Goal: Use online tool/utility: Utilize a website feature to perform a specific function

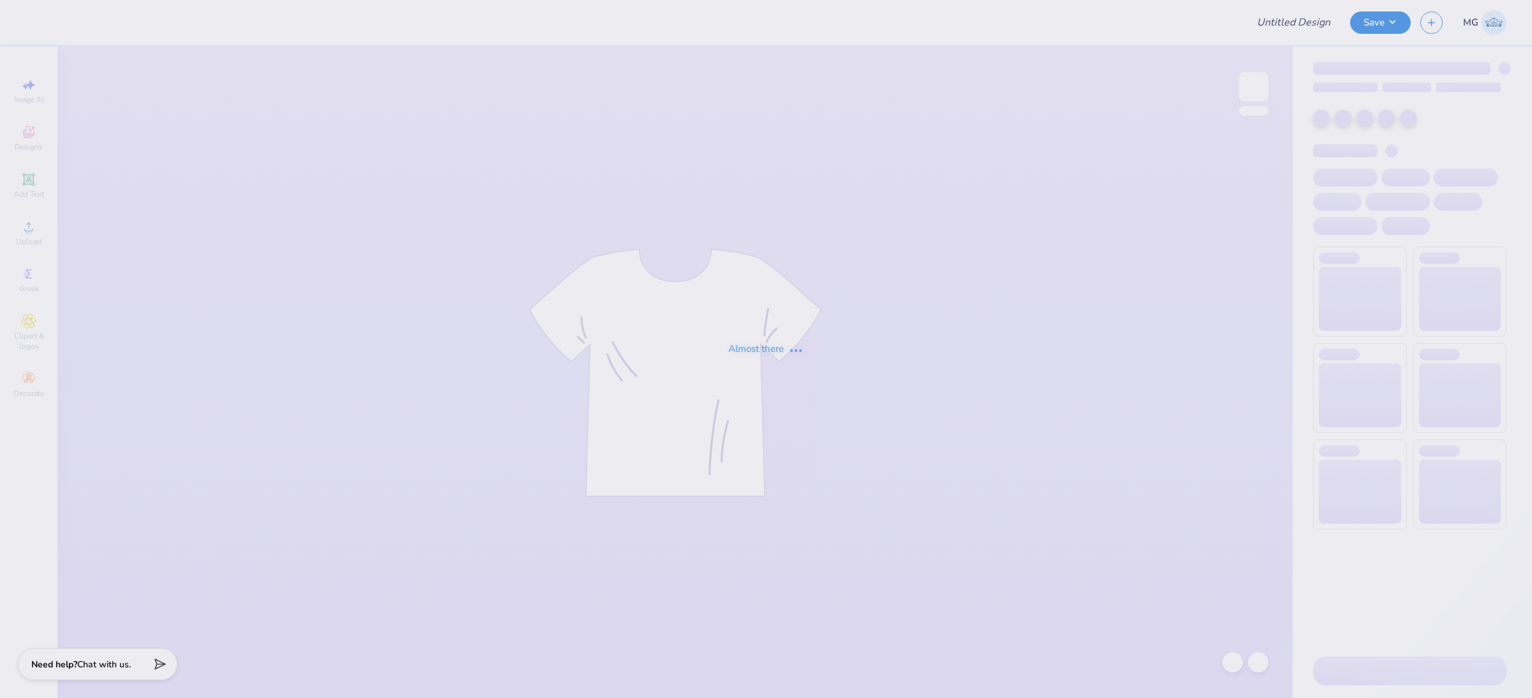
type input "[PERSON_NAME] Quarter Zips"
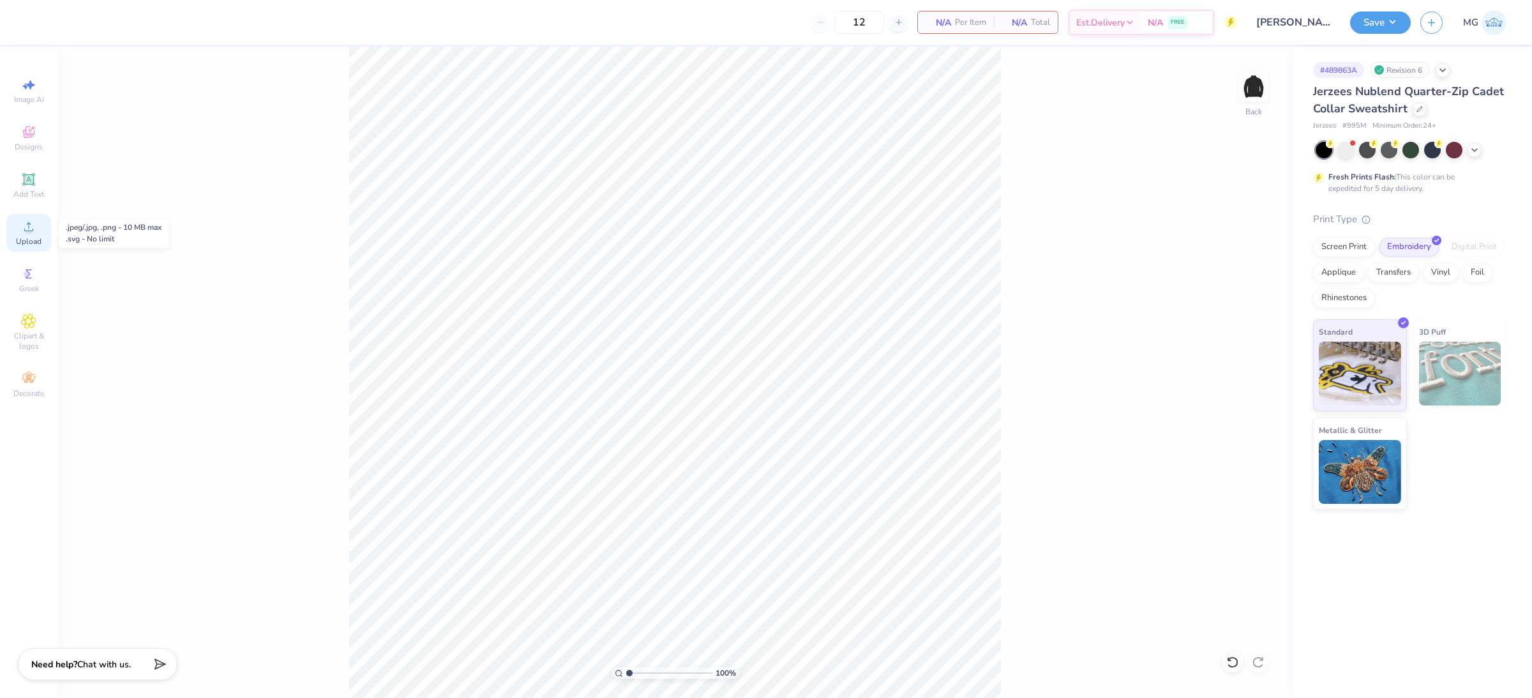
click at [34, 230] on icon at bounding box center [28, 226] width 15 height 15
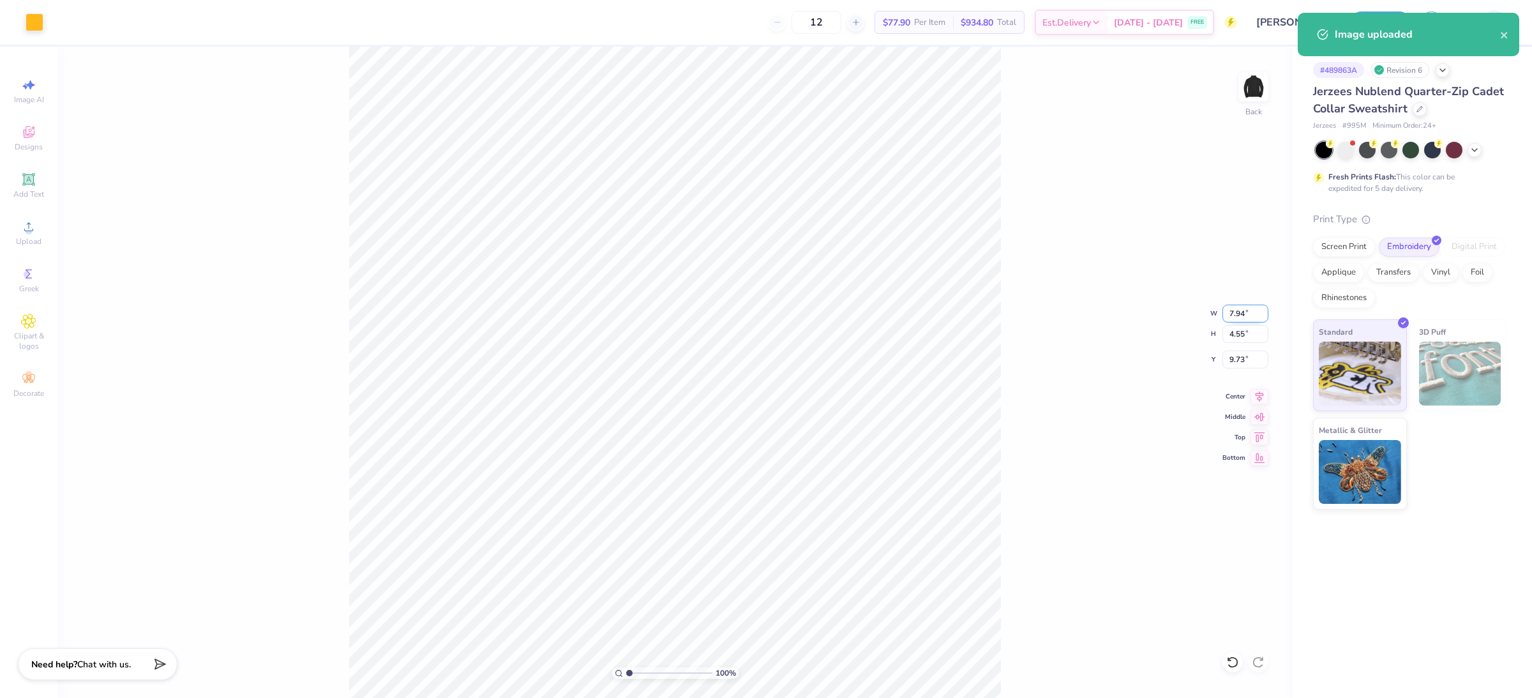
click at [1245, 313] on input "7.94" at bounding box center [1245, 313] width 46 height 18
type input "7"
type input "4.00"
type input "2.29"
type input "10.85"
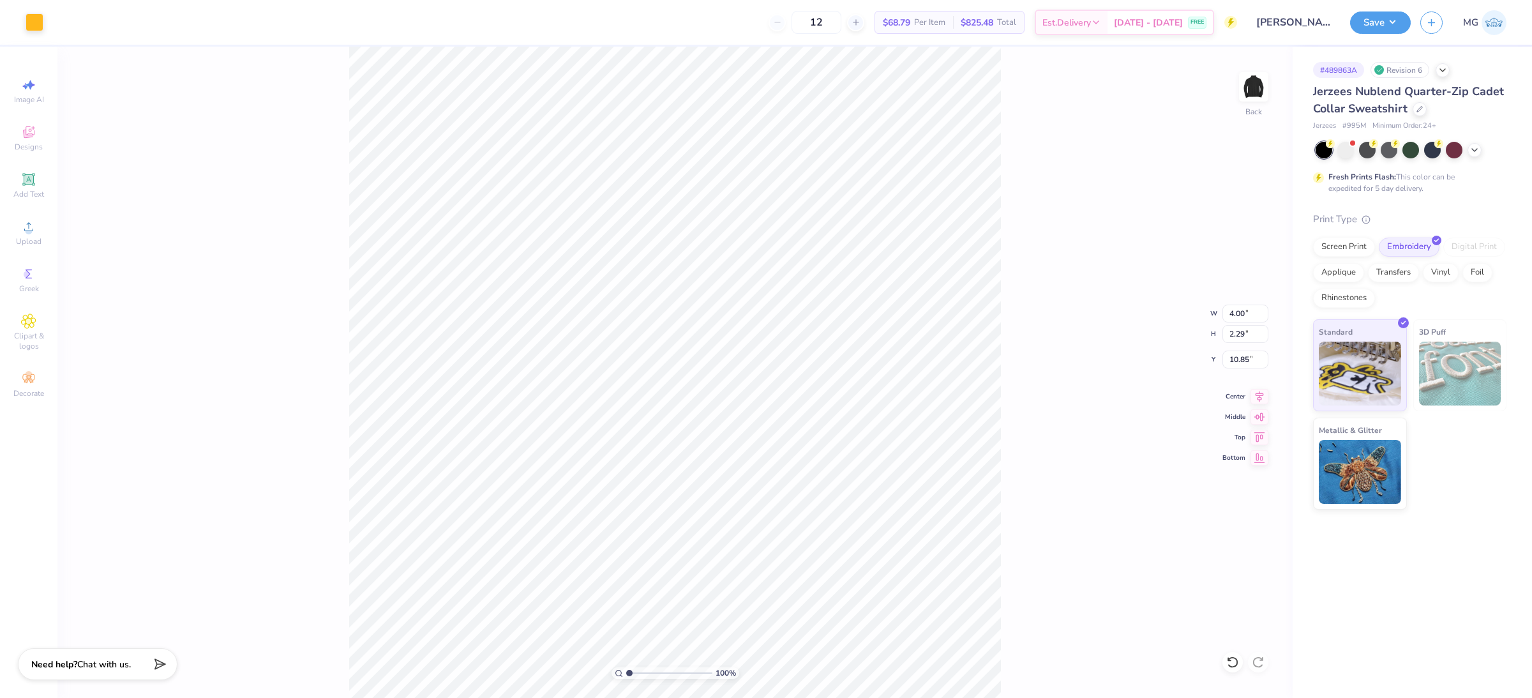
type input "3.00"
click at [1035, 299] on div "100 % Back W 4.00 4.00 " H 2.29 2.29 " Y 3.00 3.00 " Center Middle Top Bottom" at bounding box center [674, 372] width 1235 height 651
click at [191, 255] on div "100 % Back" at bounding box center [674, 372] width 1235 height 651
click at [14, 233] on div "Upload" at bounding box center [28, 233] width 45 height 38
click at [1243, 311] on input "7.94" at bounding box center [1245, 313] width 46 height 18
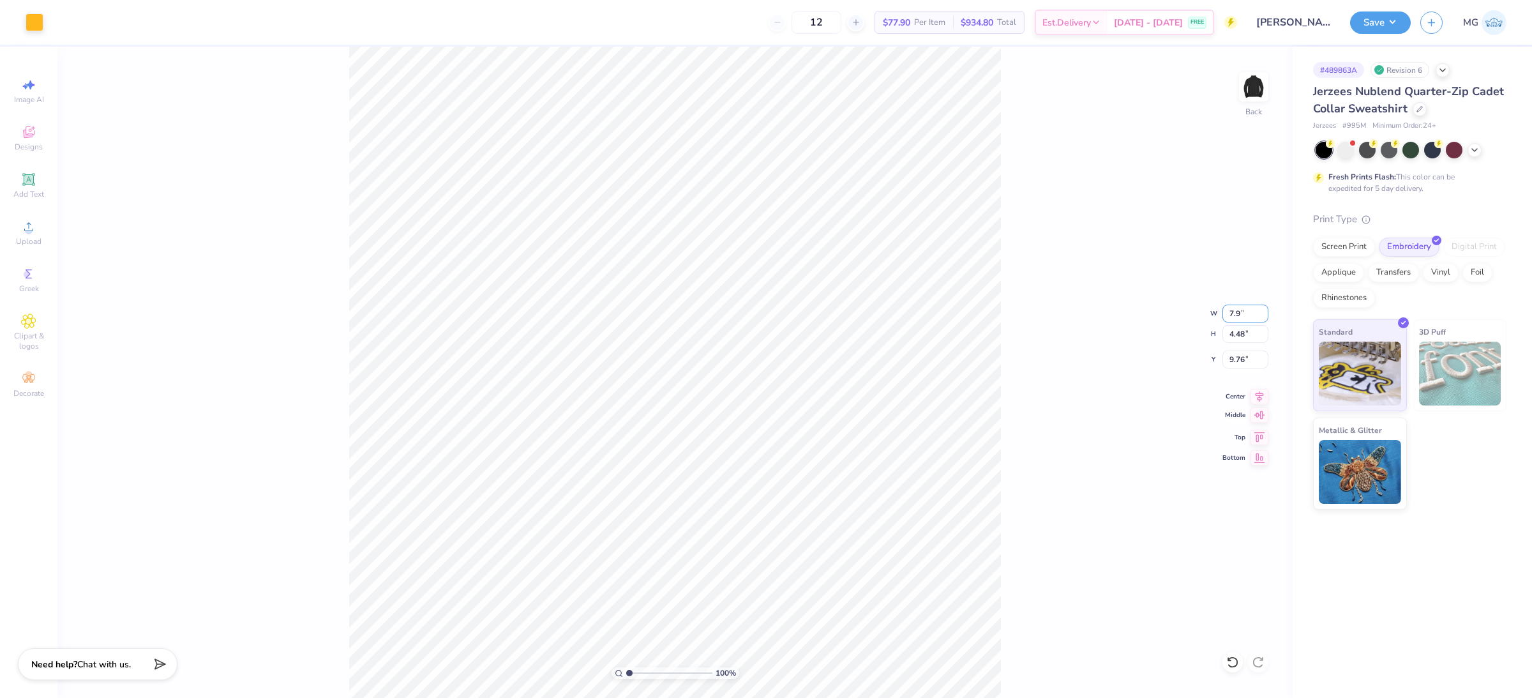
type input "7"
type input "4.00"
type input "2.26"
type input "3.00"
